Goal: Transaction & Acquisition: Download file/media

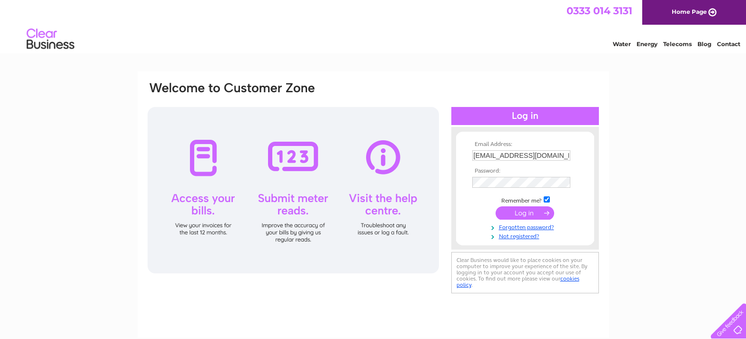
type input "[EMAIL_ADDRESS][DOMAIN_NAME]"
click at [516, 215] on input "submit" at bounding box center [525, 213] width 59 height 13
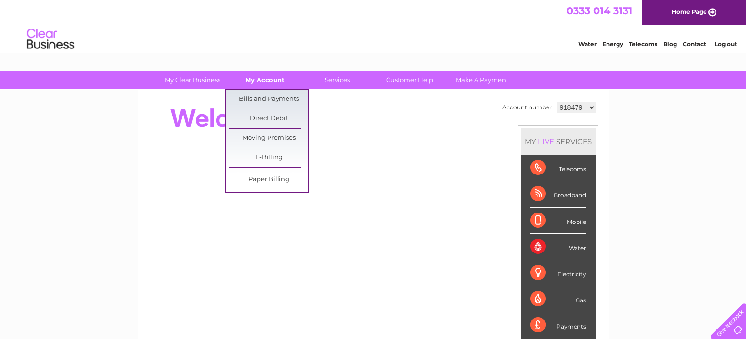
click at [280, 84] on link "My Account" at bounding box center [265, 80] width 79 height 18
click at [279, 100] on link "Bills and Payments" at bounding box center [268, 99] width 79 height 19
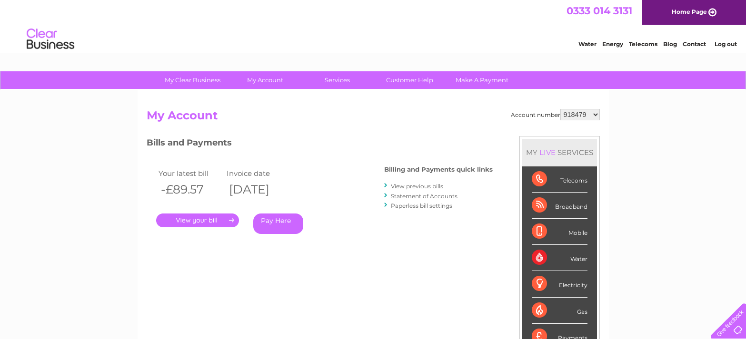
click at [423, 189] on link "View previous bills" at bounding box center [417, 186] width 52 height 7
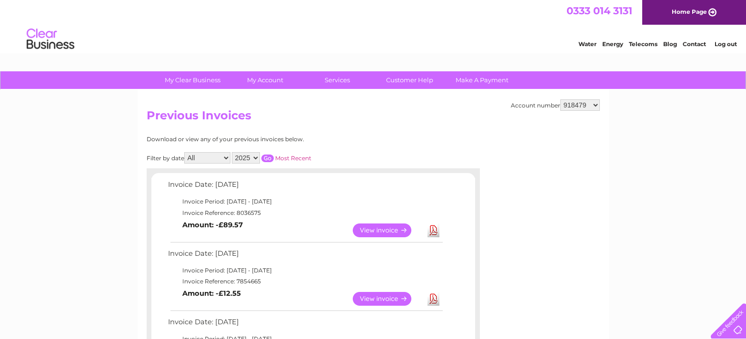
click at [734, 330] on div at bounding box center [726, 319] width 39 height 39
select select "1155707"
click option "1155707" at bounding box center [0, 0] width 0 height 0
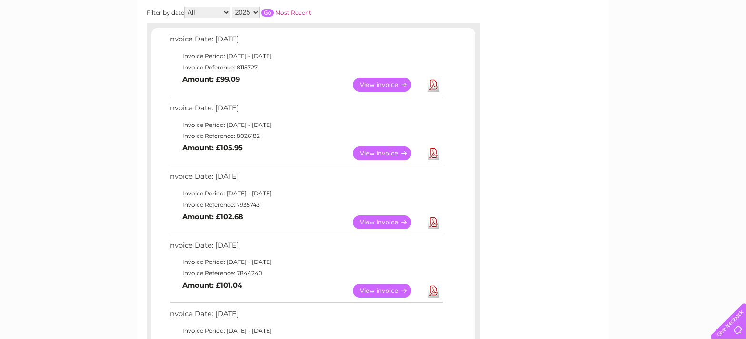
click at [431, 154] on link "Download" at bounding box center [433, 154] width 12 height 14
click at [385, 223] on link "View" at bounding box center [388, 223] width 70 height 14
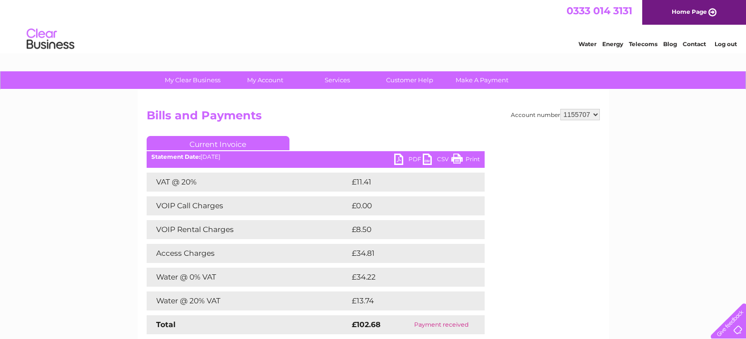
click at [410, 158] on link "PDF" at bounding box center [408, 161] width 29 height 14
